Goal: Task Accomplishment & Management: Manage account settings

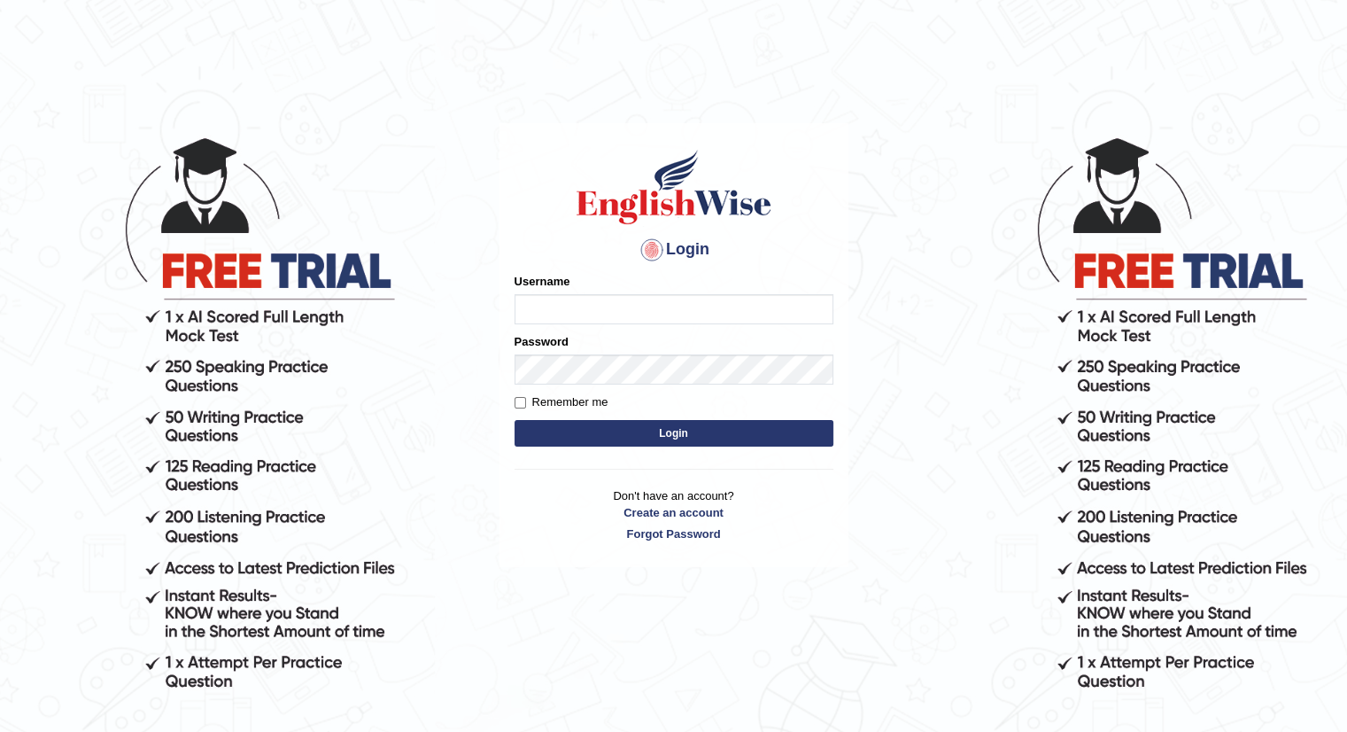
type input "Talentededucation"
click at [528, 404] on label "Remember me" at bounding box center [562, 402] width 94 height 18
click at [526, 404] on input "Remember me" at bounding box center [521, 403] width 12 height 12
checkbox input "true"
click at [588, 430] on button "Login" at bounding box center [674, 433] width 319 height 27
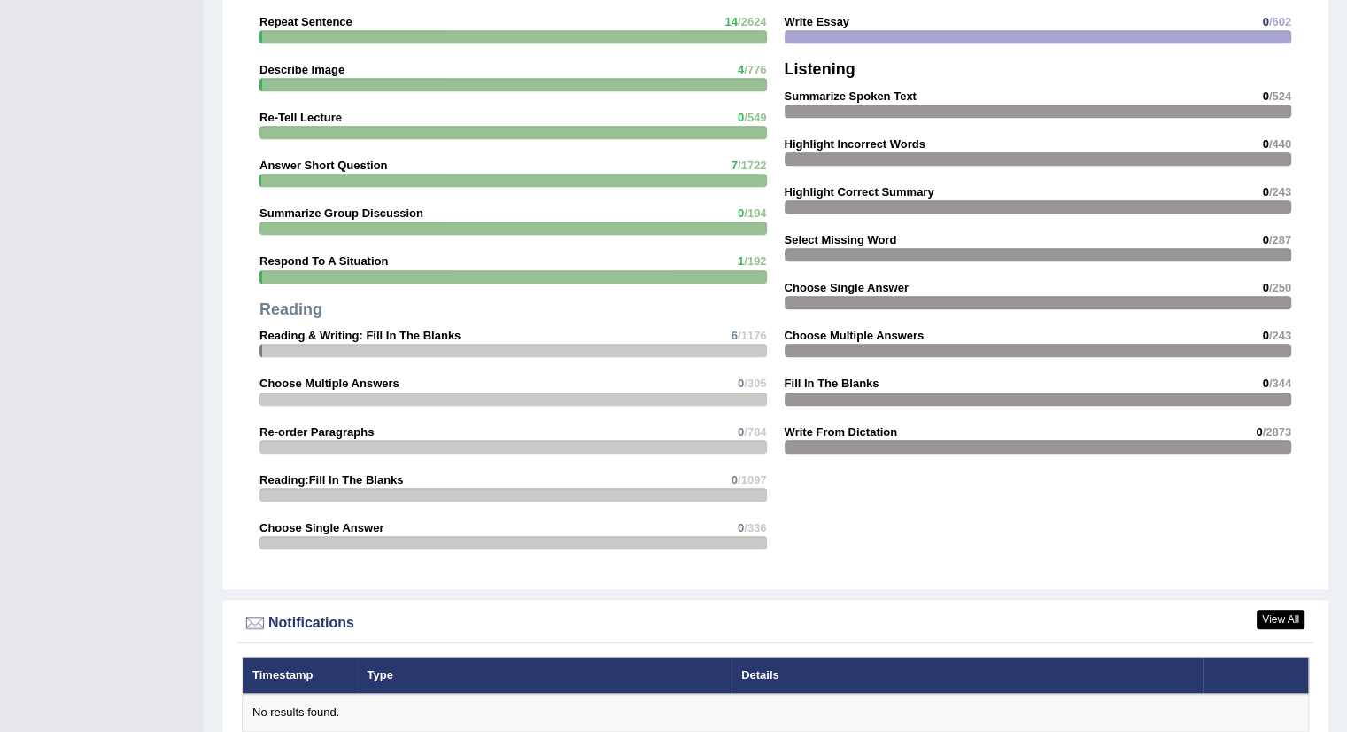
scroll to position [2154, 0]
